Goal: Go to known website: Access a specific website the user already knows

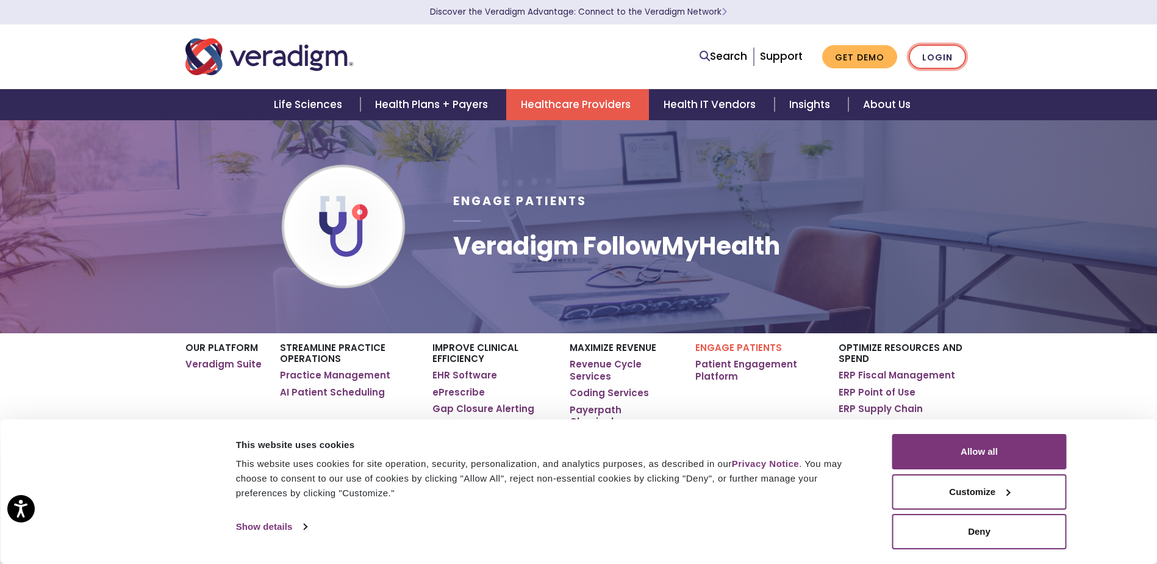
click at [934, 54] on link "Login" at bounding box center [937, 57] width 57 height 25
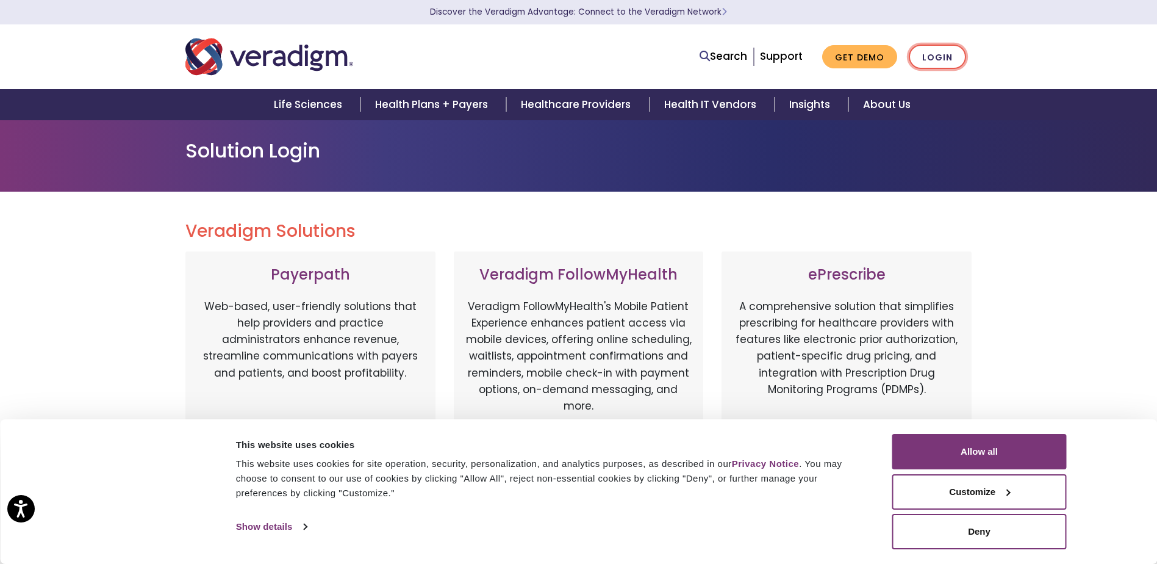
click at [935, 52] on link "Login" at bounding box center [937, 57] width 57 height 25
